Goal: Task Accomplishment & Management: Manage account settings

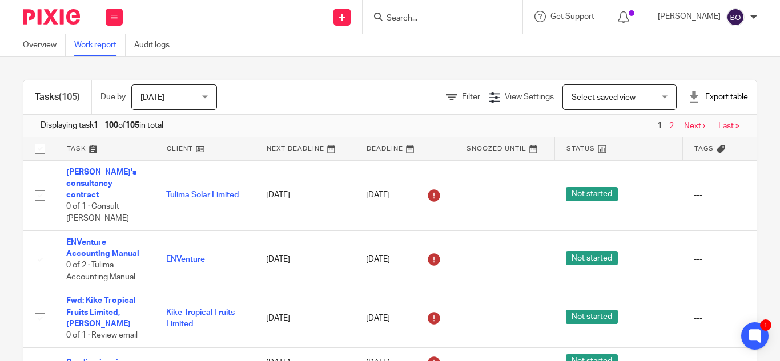
click at [307, 76] on div "Tasks (105) Due by Today Today Today Tomorrow This week Next week This month Ne…" at bounding box center [390, 209] width 780 height 304
